Goal: Task Accomplishment & Management: Complete application form

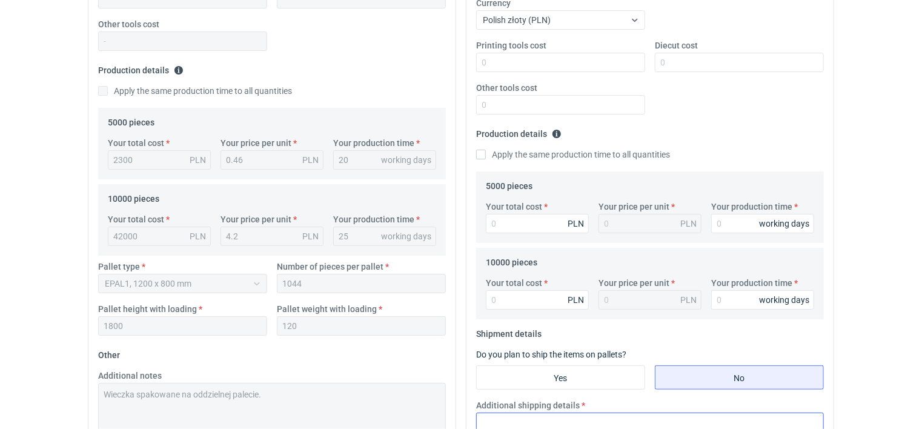
scroll to position [242, 0]
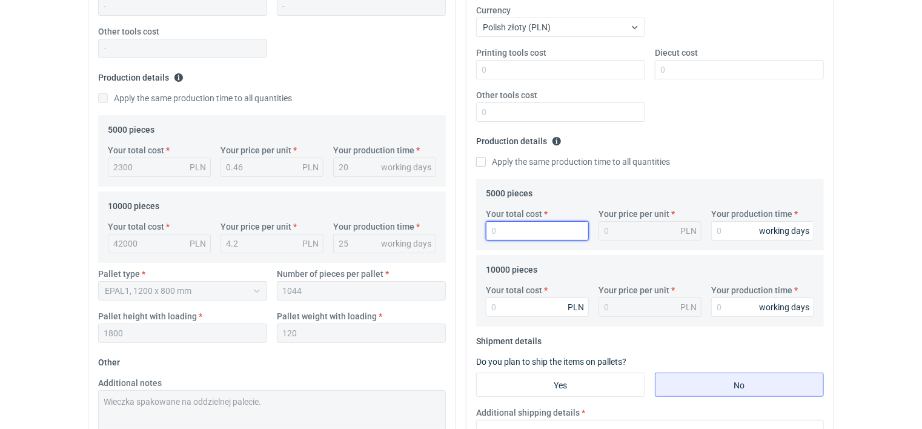
click at [506, 231] on input "Your total cost" at bounding box center [537, 230] width 103 height 19
type input "2280"
type input "0.05"
type input "22800"
type input "4.56"
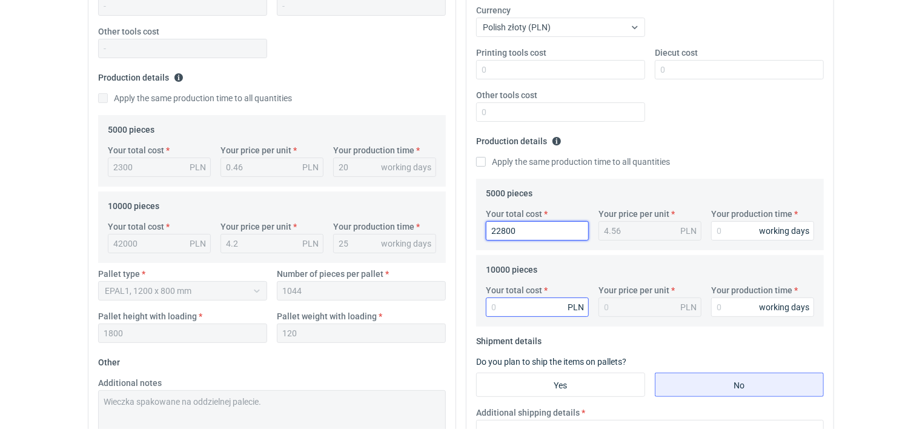
type input "22800"
click at [517, 304] on input "Your total cost" at bounding box center [537, 307] width 103 height 19
type input "4200"
type input "0.42"
type input "4200"
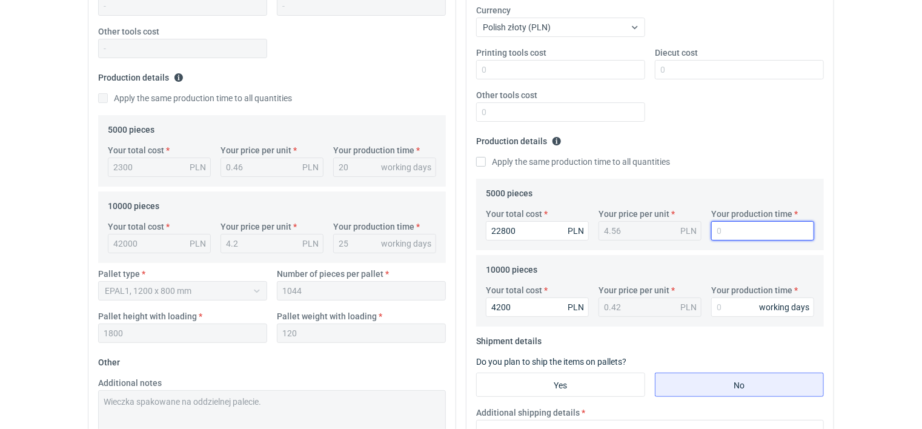
click at [724, 234] on input "Your production time" at bounding box center [762, 230] width 103 height 19
type input "20"
click at [731, 306] on input "Your production time" at bounding box center [762, 307] width 103 height 19
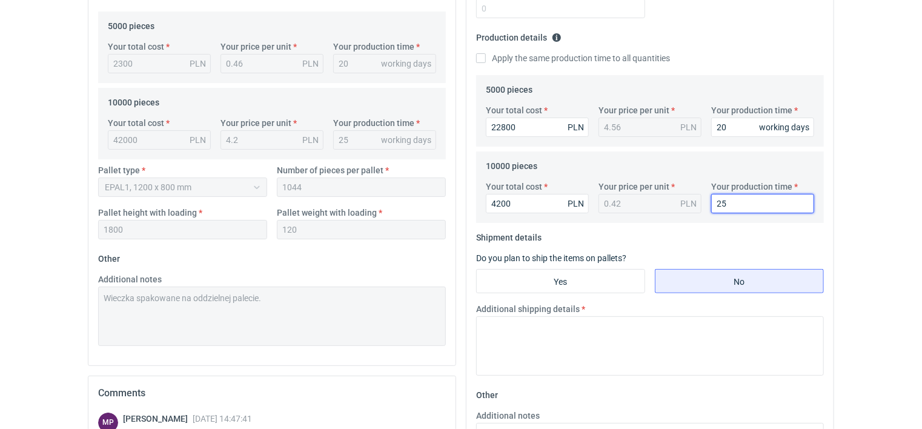
scroll to position [364, 0]
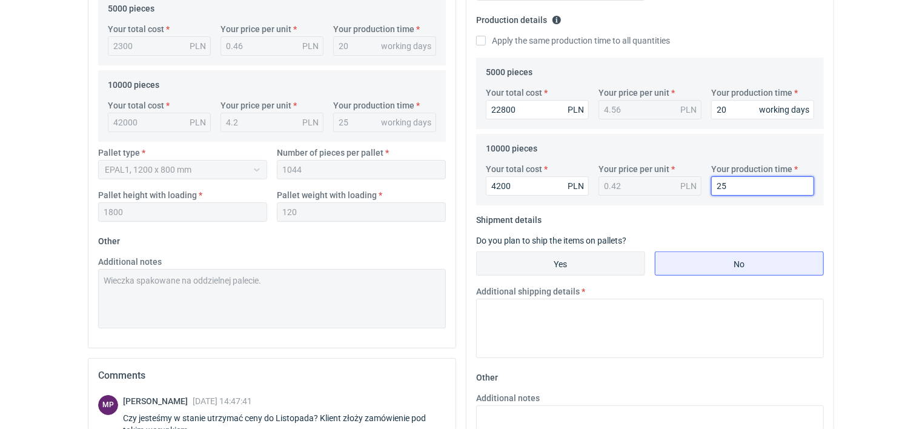
type input "25"
click at [574, 264] on input "Yes" at bounding box center [561, 263] width 168 height 23
radio input "true"
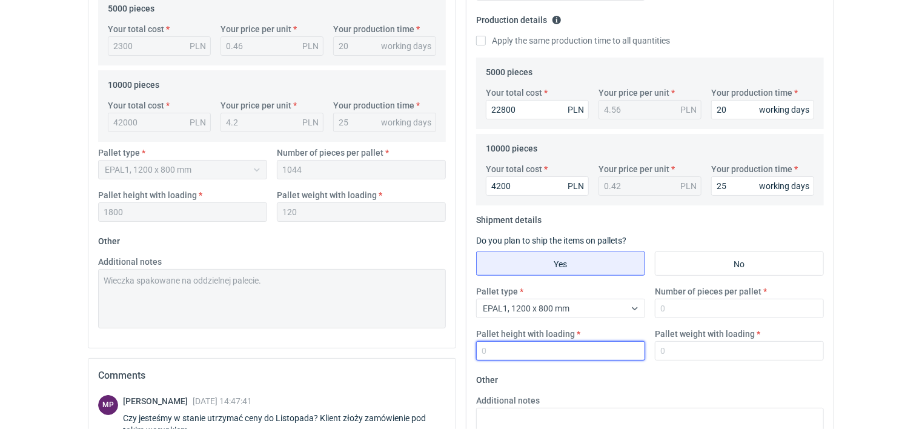
click at [499, 353] on input "Pallet height with loading" at bounding box center [560, 350] width 169 height 19
type input "1800"
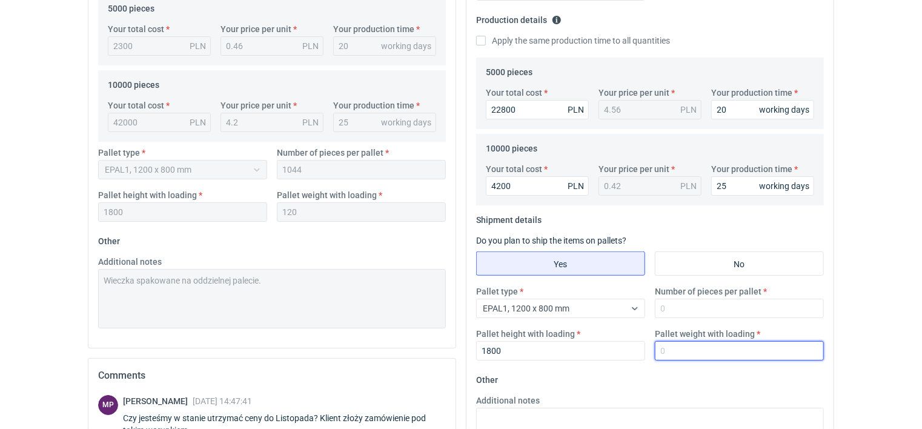
click at [680, 349] on input "Pallet weight with loading" at bounding box center [739, 350] width 169 height 19
type input "120"
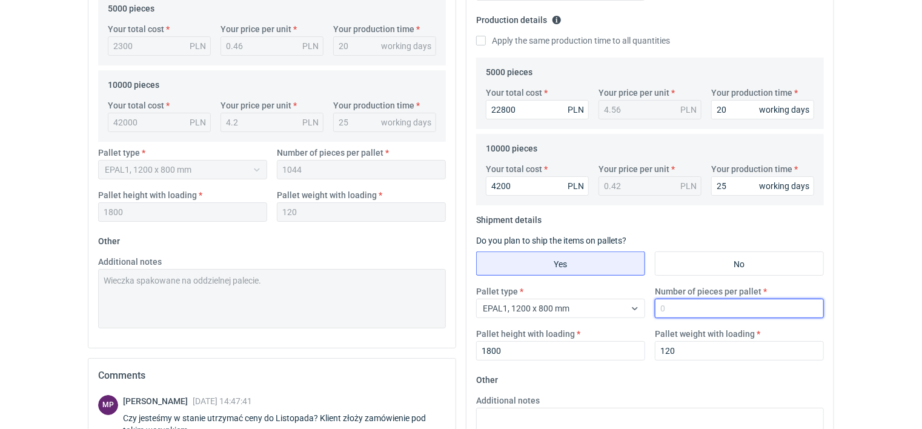
click at [679, 301] on input "Number of pieces per pallet" at bounding box center [739, 308] width 169 height 19
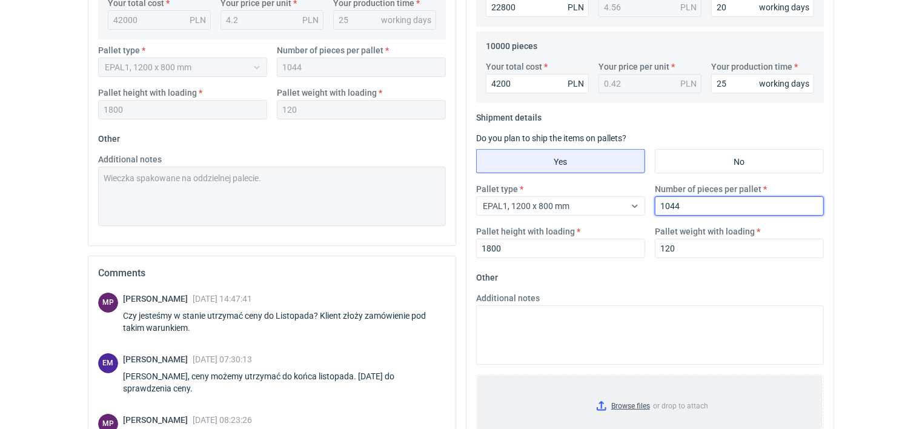
scroll to position [485, 0]
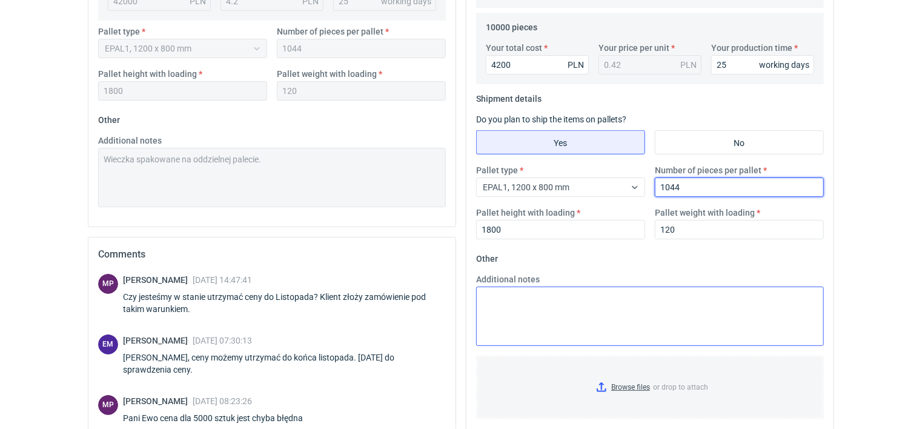
type input "1044"
click at [507, 298] on textarea "Additional notes" at bounding box center [650, 316] width 348 height 59
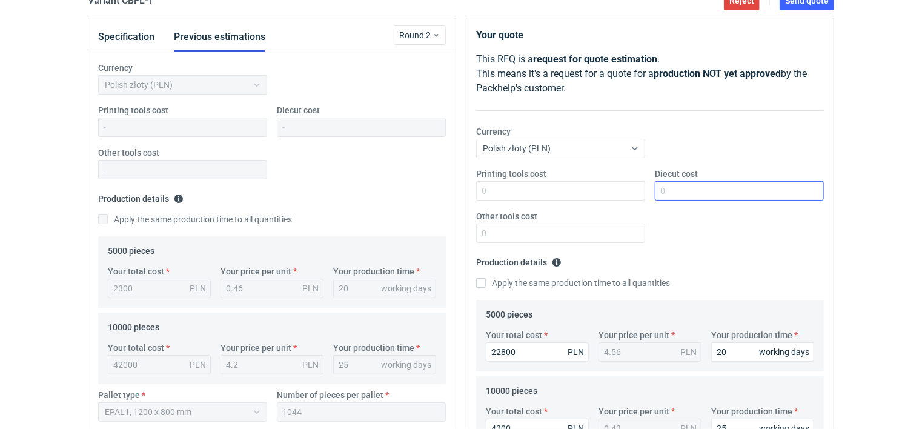
scroll to position [0, 0]
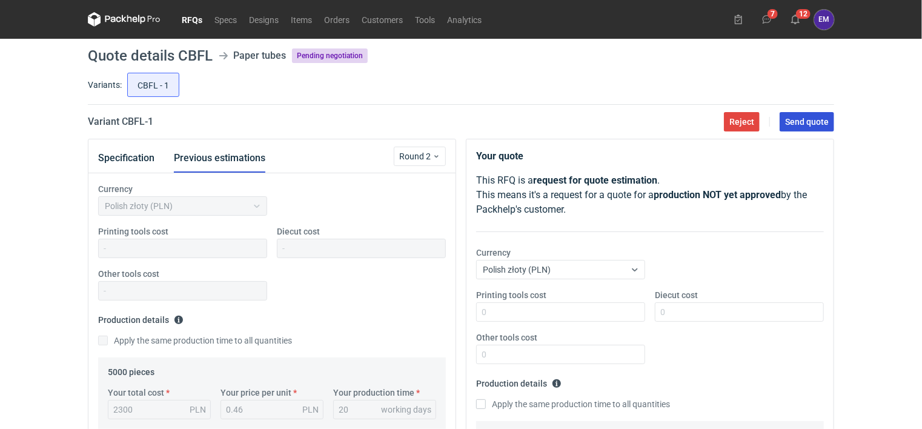
type textarea "Wieczka spakowane na oddzielnej palecie."
click at [807, 122] on span "Send quote" at bounding box center [807, 122] width 44 height 8
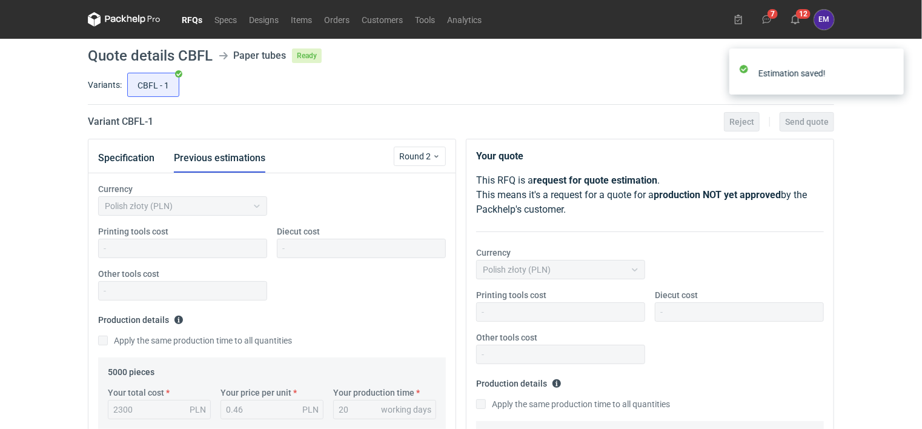
scroll to position [119, 0]
